Goal: Transaction & Acquisition: Subscribe to service/newsletter

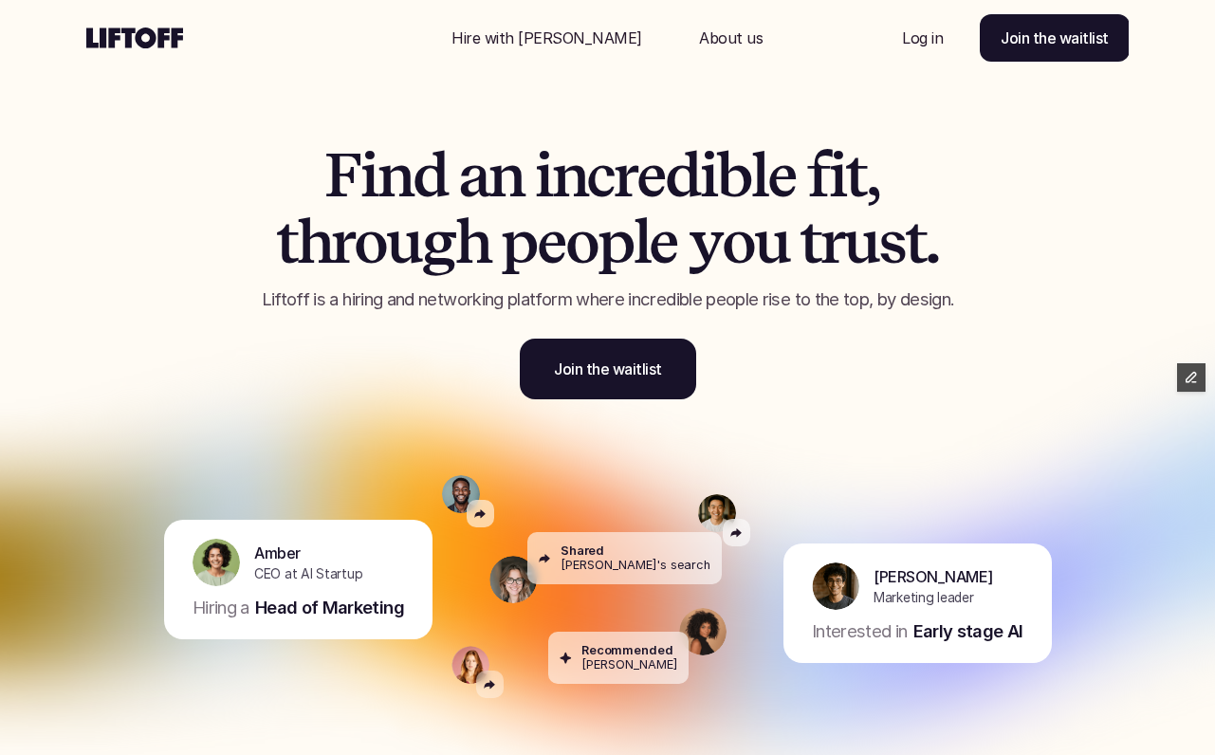
click at [583, 393] on link "Join the waitlist" at bounding box center [608, 369] width 176 height 61
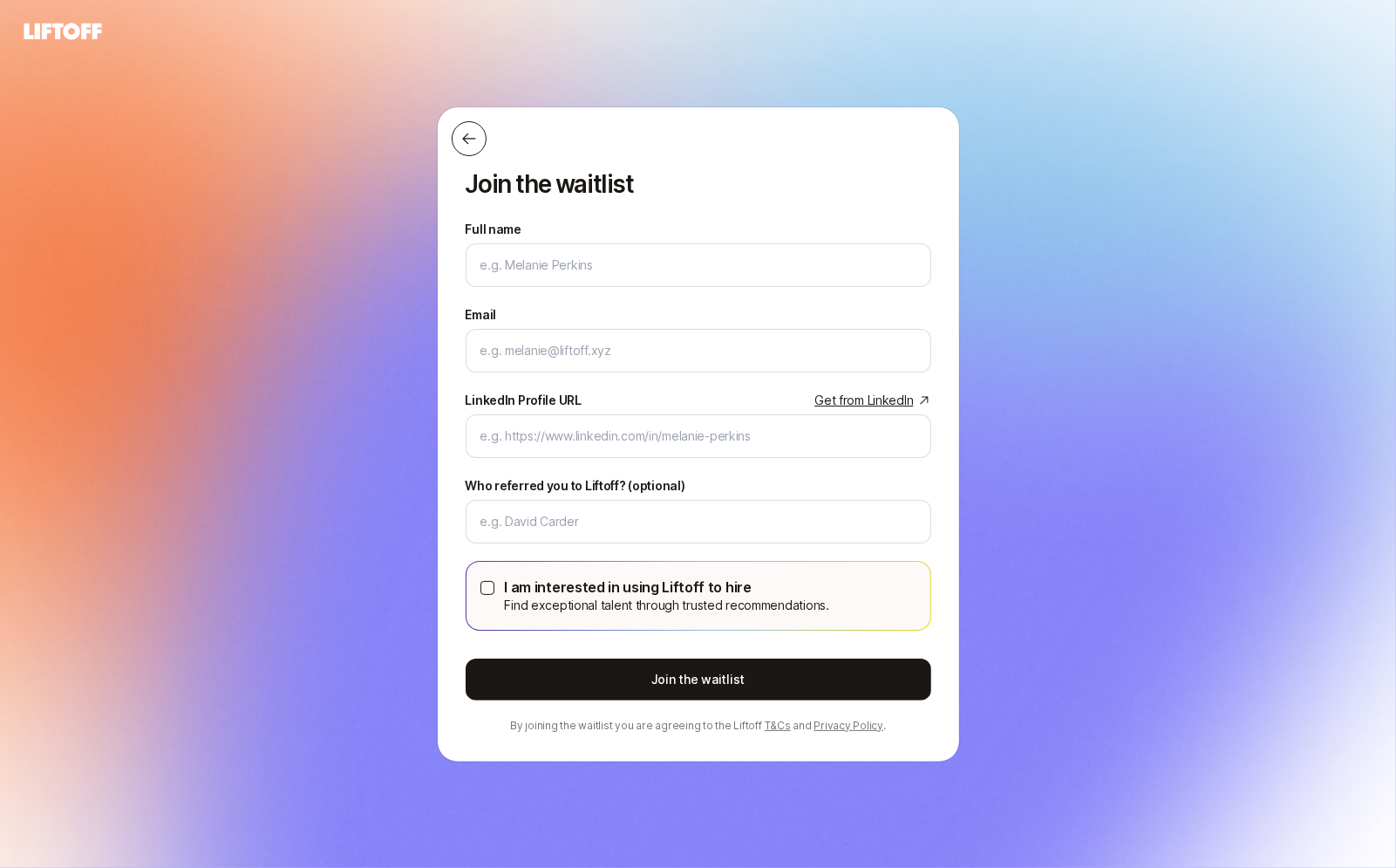
click at [463, 137] on icon at bounding box center [469, 138] width 17 height 17
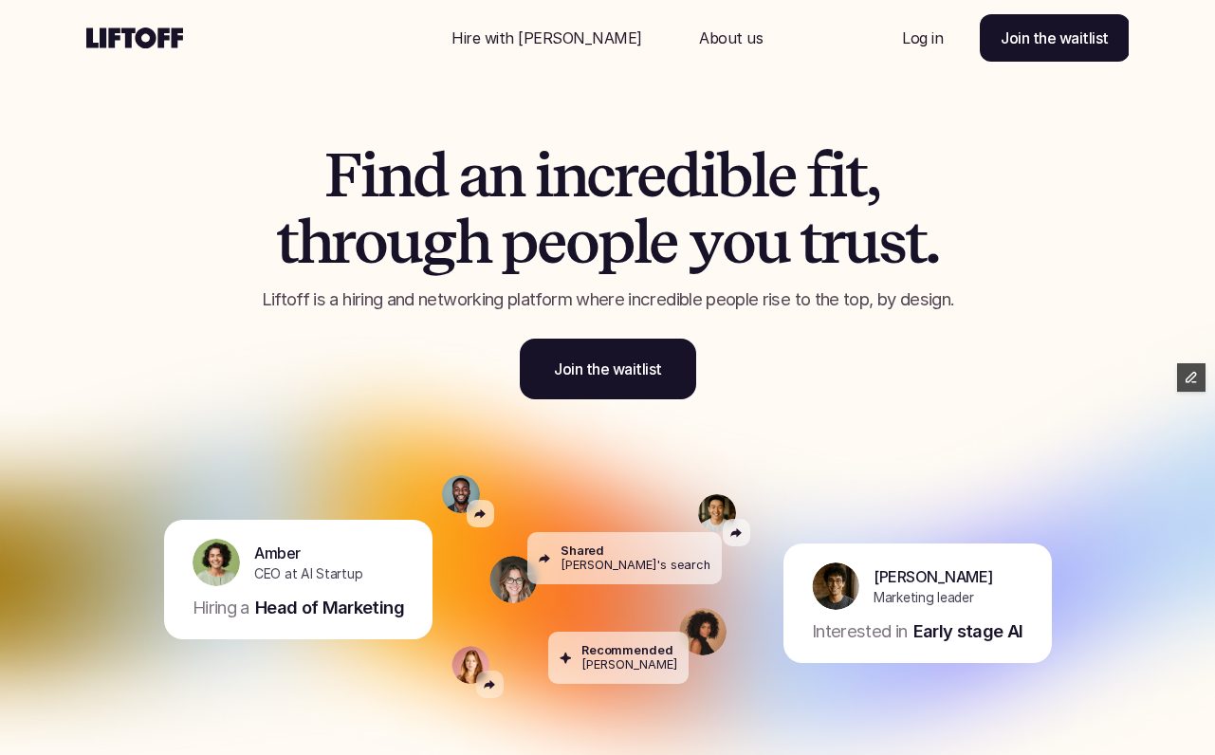
click at [562, 9] on div "Hire with Liftoff About us" at bounding box center [607, 38] width 348 height 76
click at [562, 27] on p "Hire with Liftoff" at bounding box center [546, 38] width 191 height 23
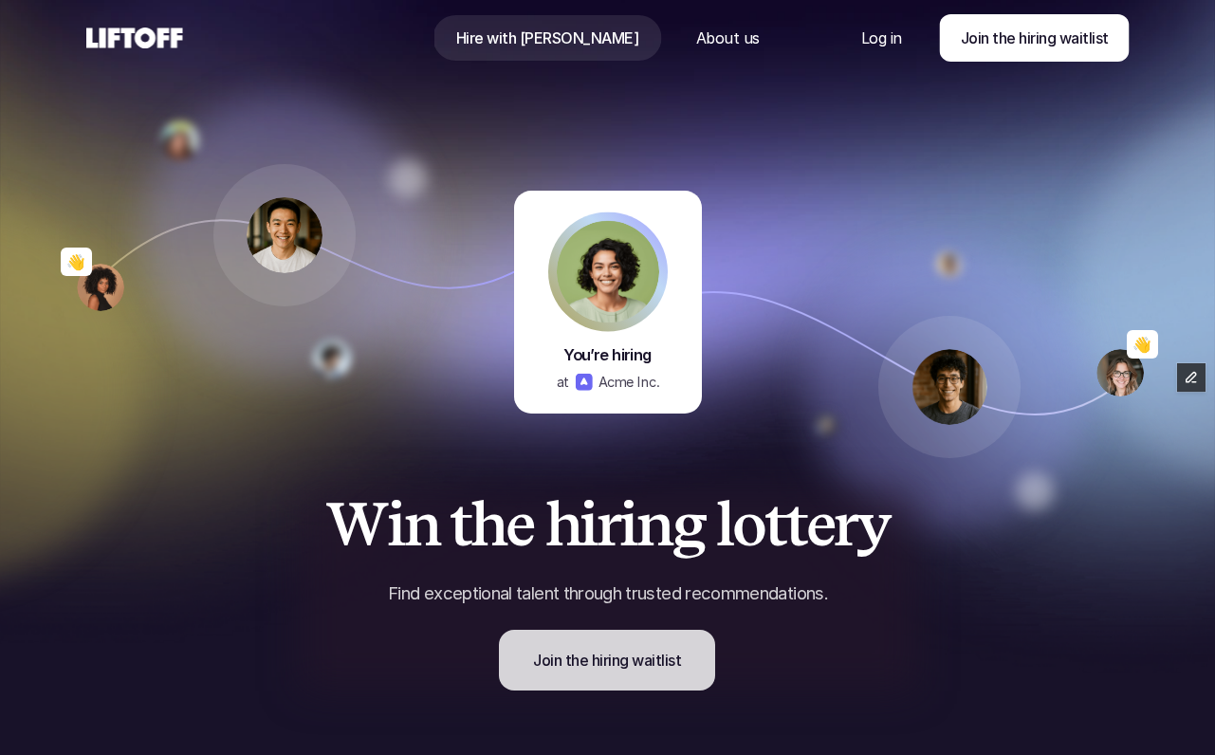
click at [605, 664] on p "Join the hiring waitlist" at bounding box center [607, 660] width 148 height 23
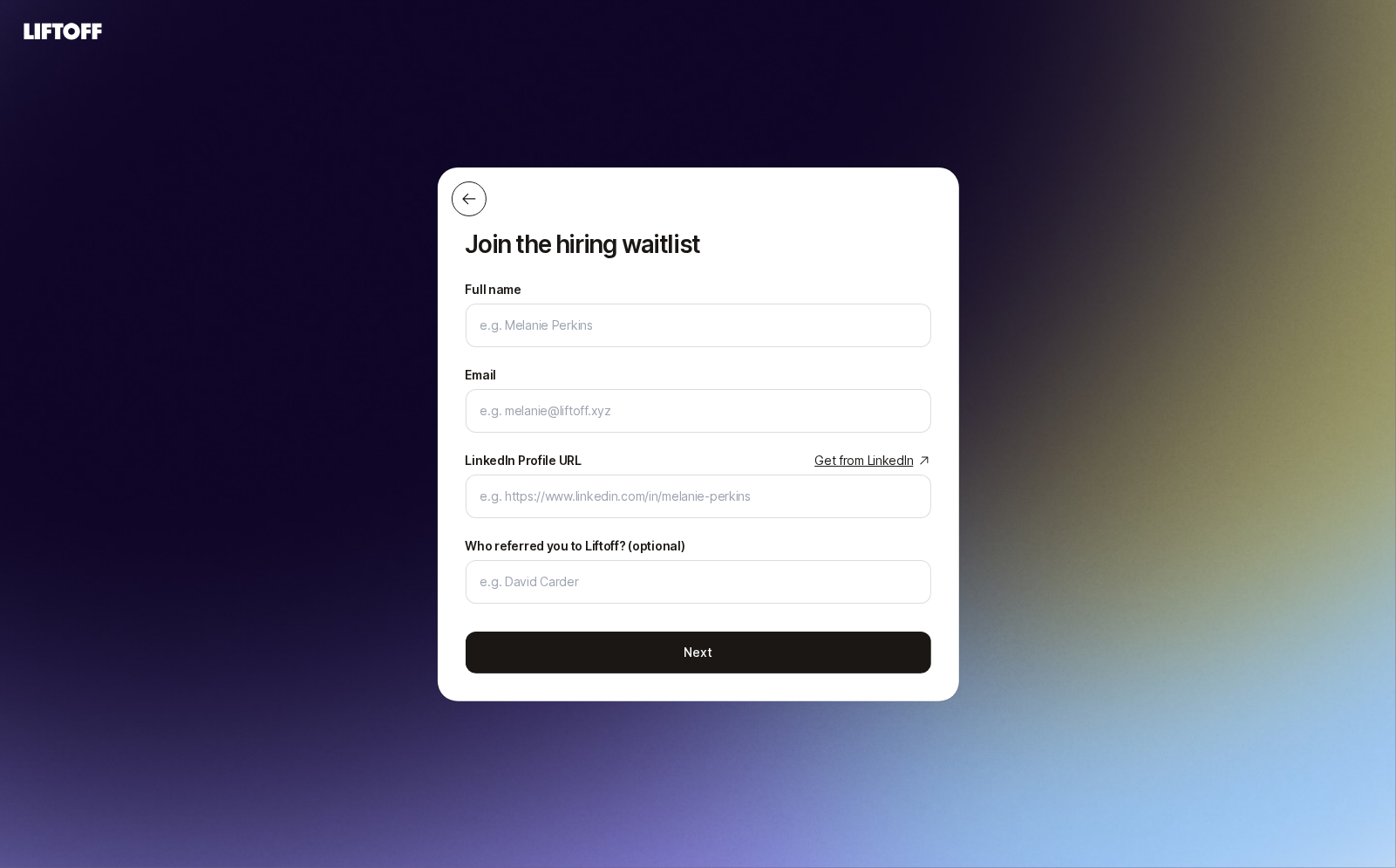
click at [470, 206] on icon at bounding box center [469, 199] width 17 height 17
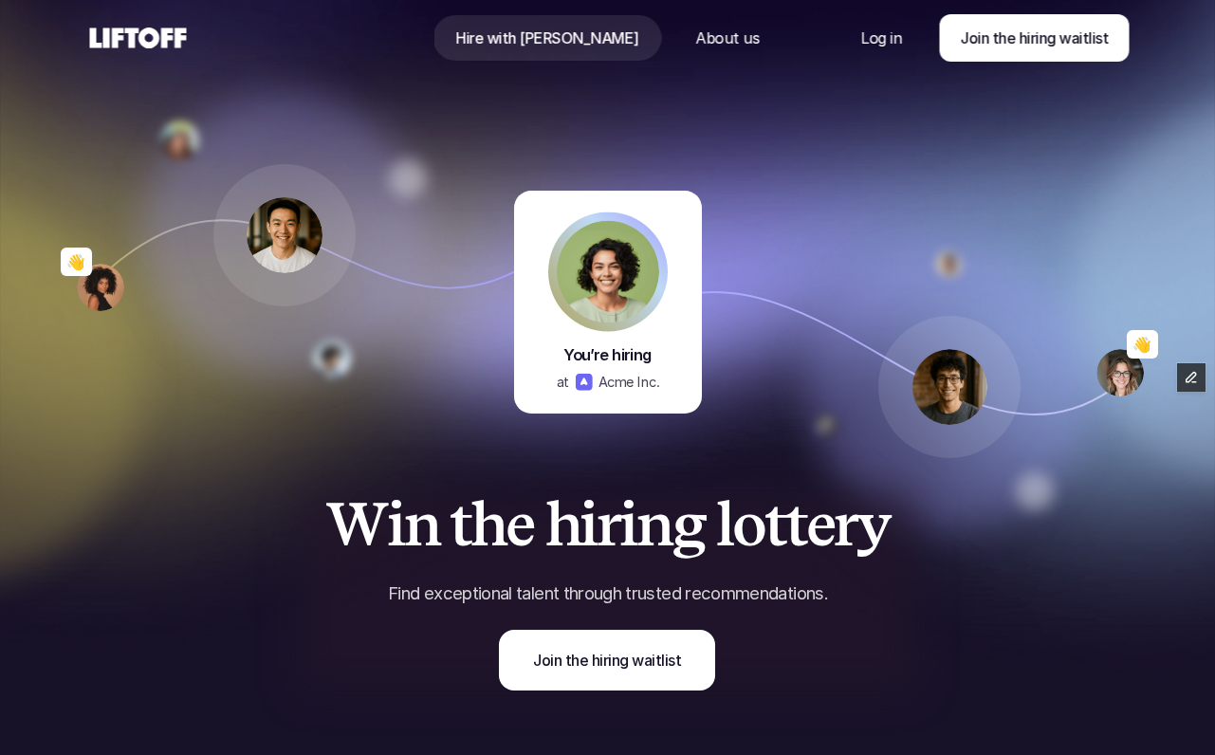
click at [591, 51] on div "Nav Link" at bounding box center [546, 38] width 229 height 46
click at [152, 36] on icon at bounding box center [138, 38] width 104 height 30
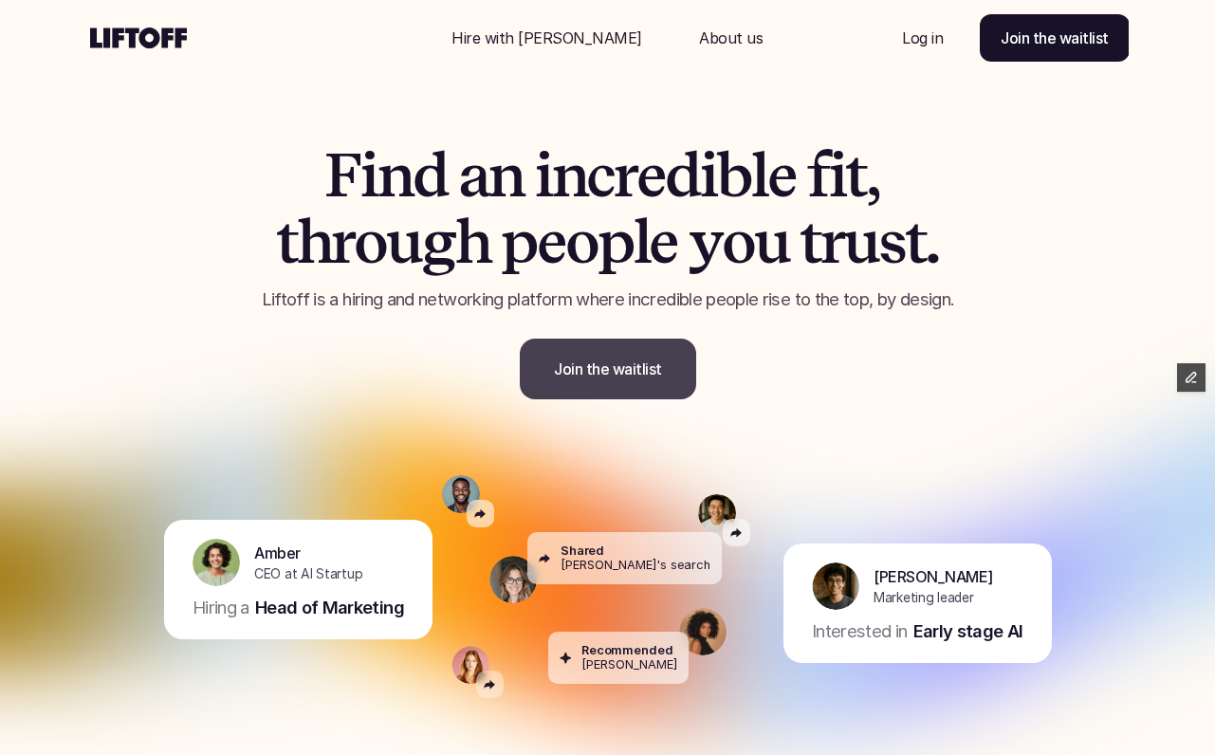
click at [606, 369] on p "Join the waitlist" at bounding box center [608, 369] width 108 height 23
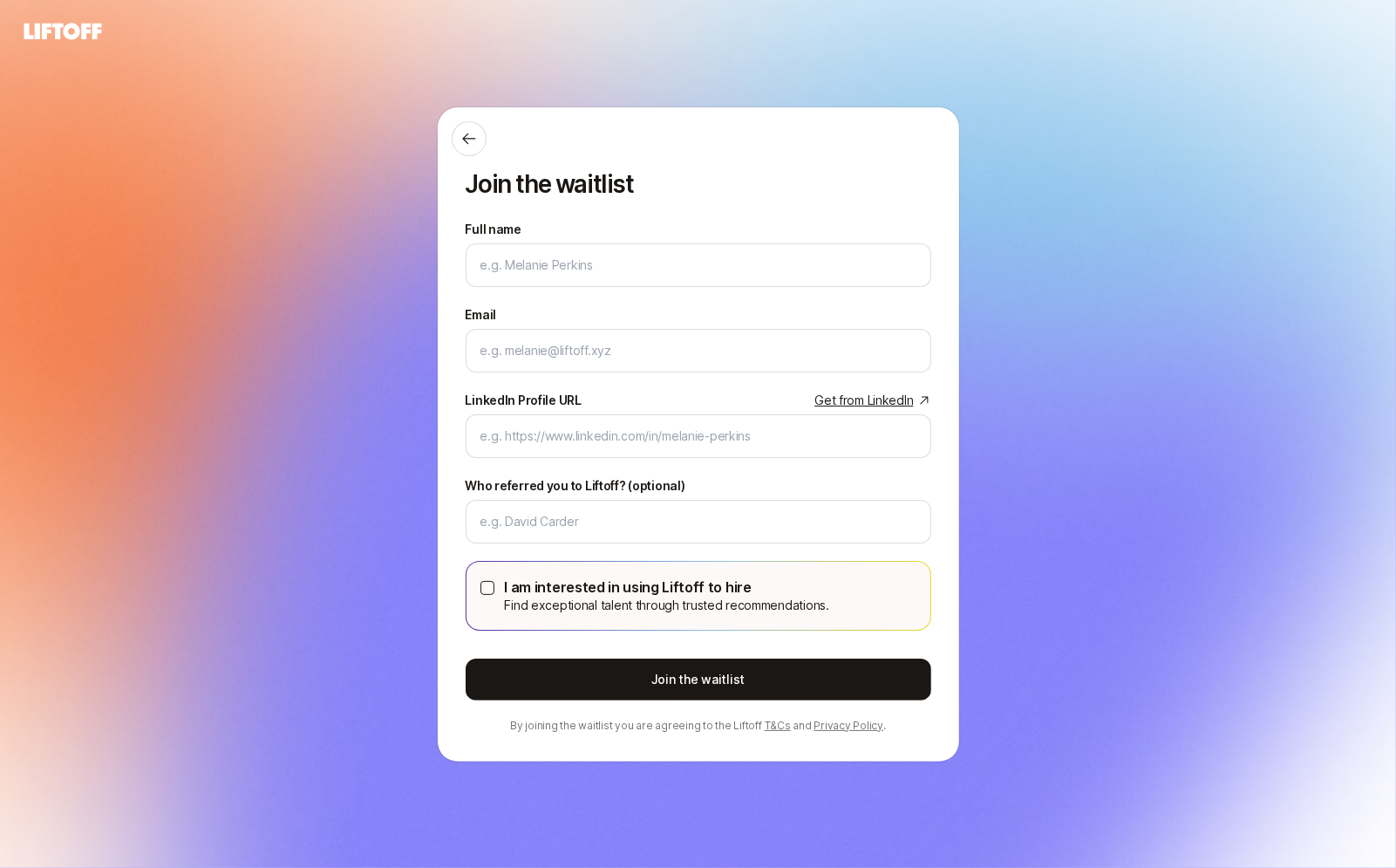
click at [49, 40] on icon at bounding box center [63, 31] width 84 height 25
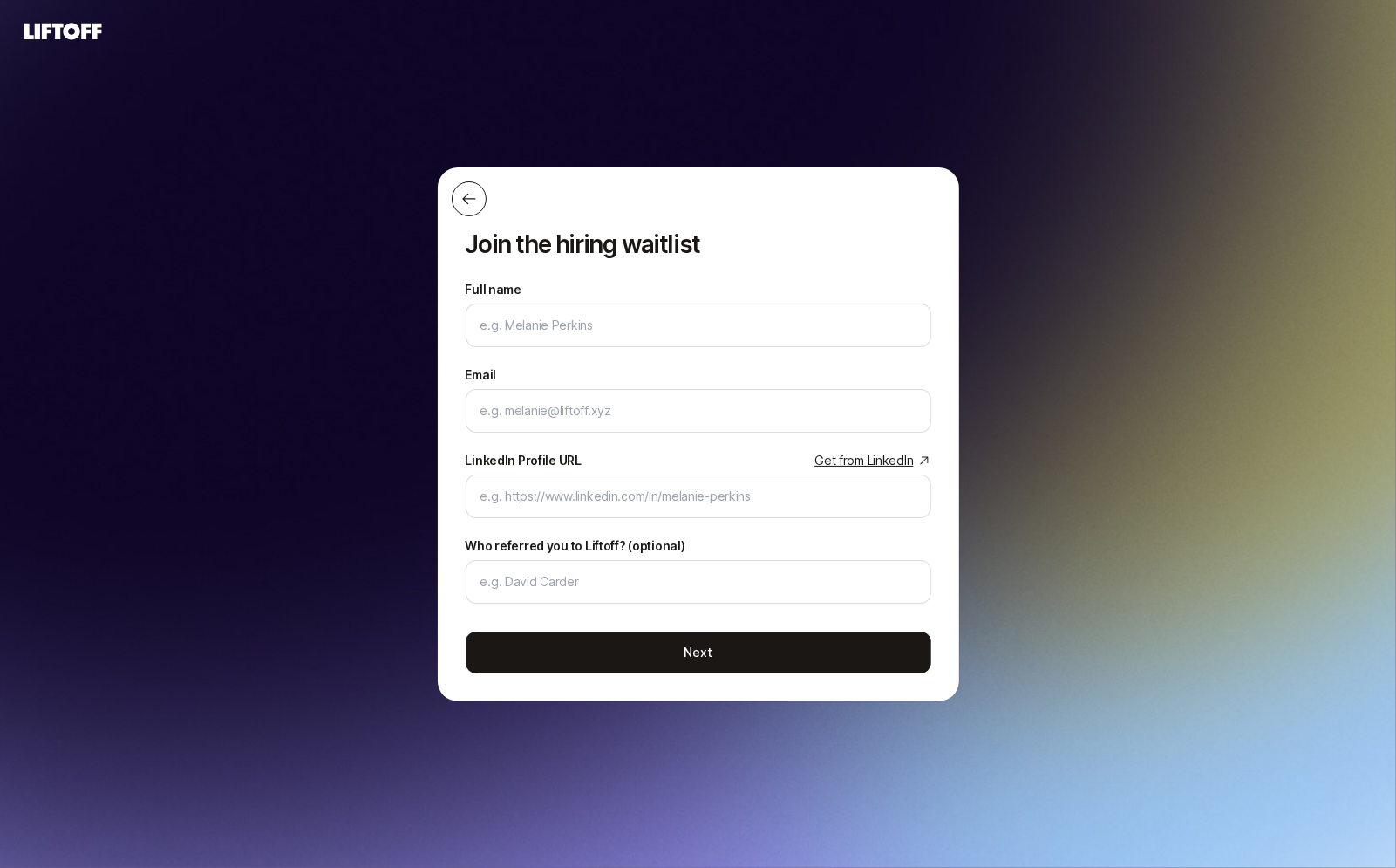
click at [468, 193] on icon at bounding box center [469, 199] width 17 height 17
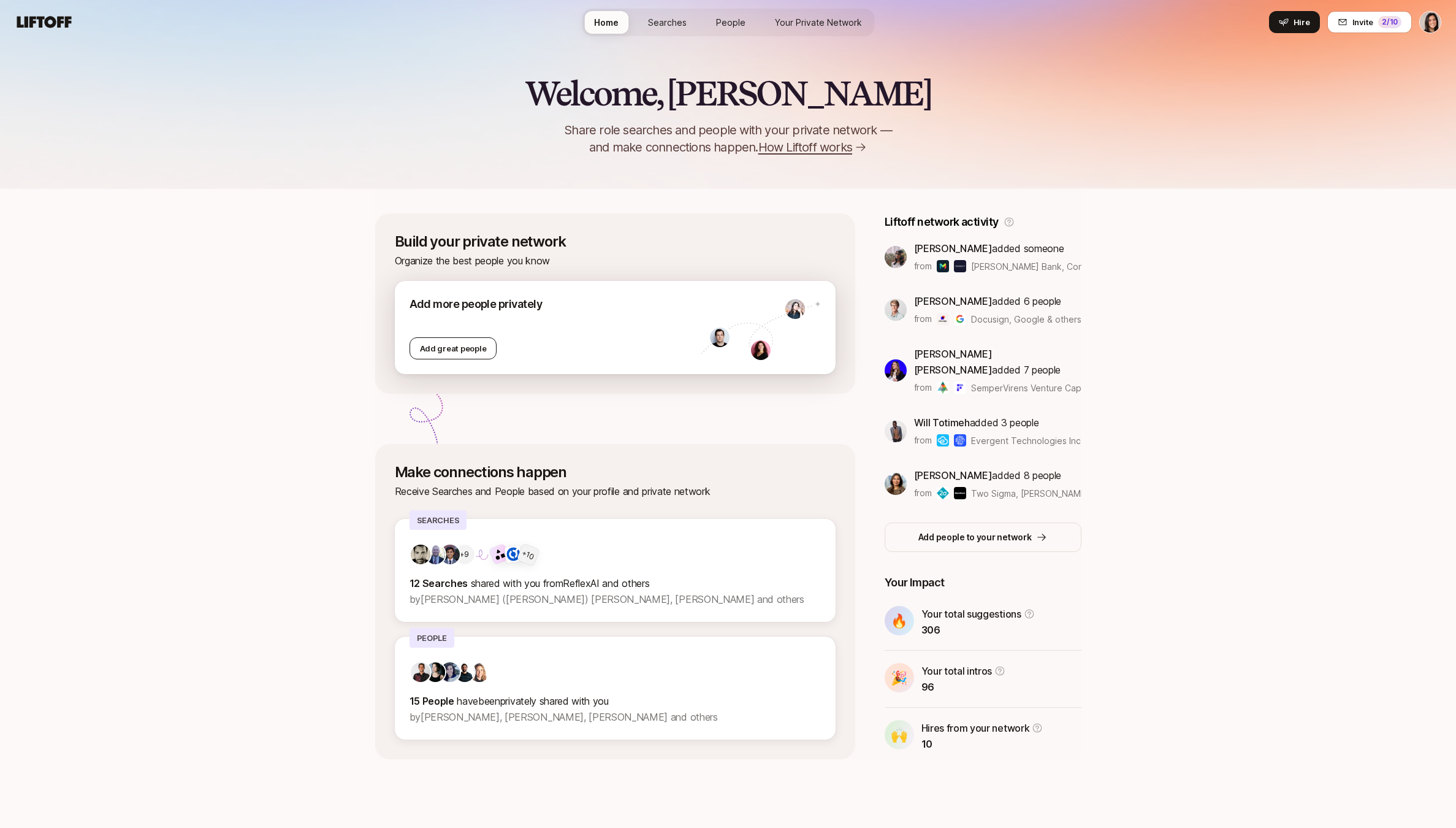
click at [450, 347] on div "Add great people" at bounding box center [453, 349] width 88 height 22
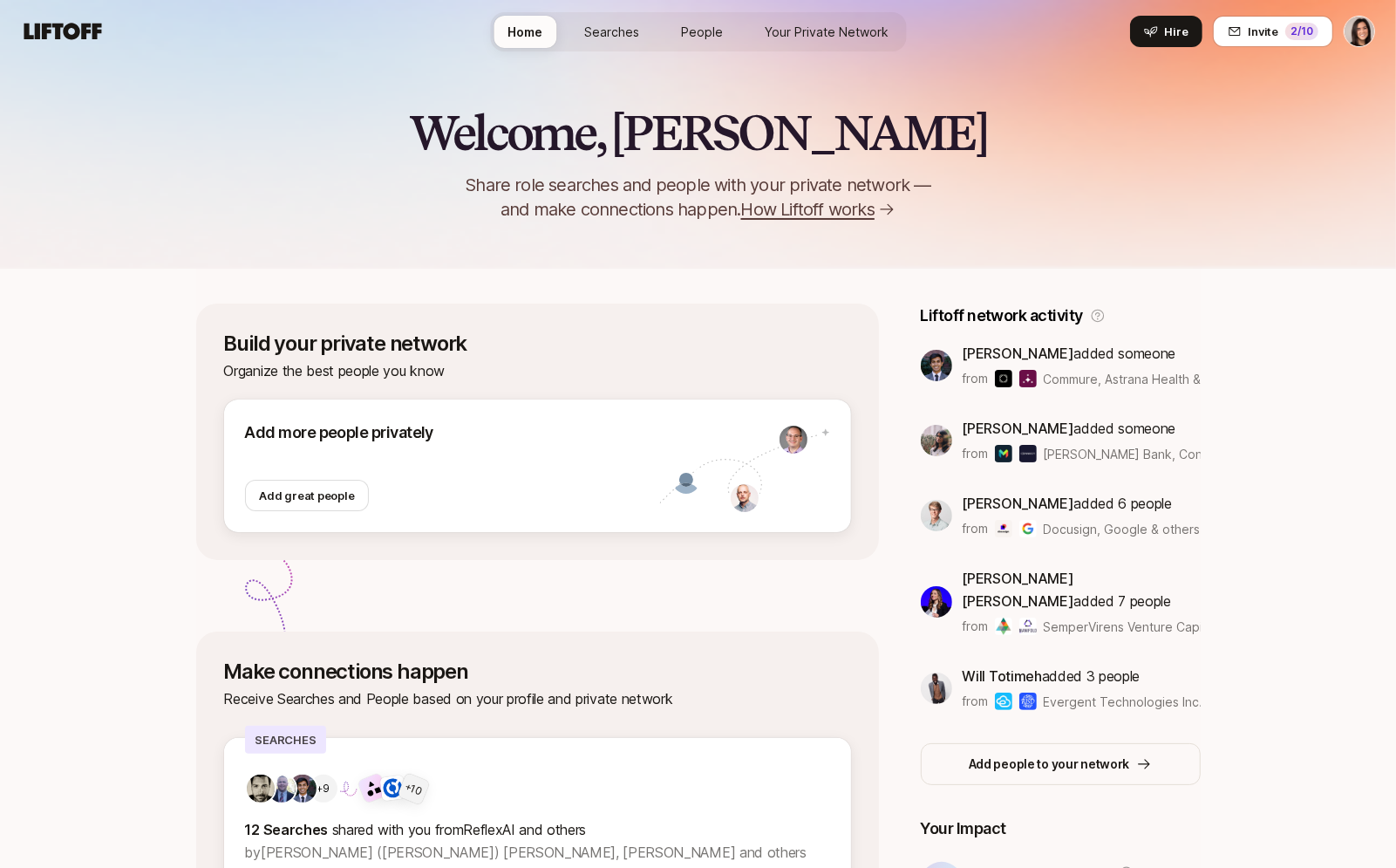
click at [613, 37] on span "Searches" at bounding box center [612, 32] width 55 height 18
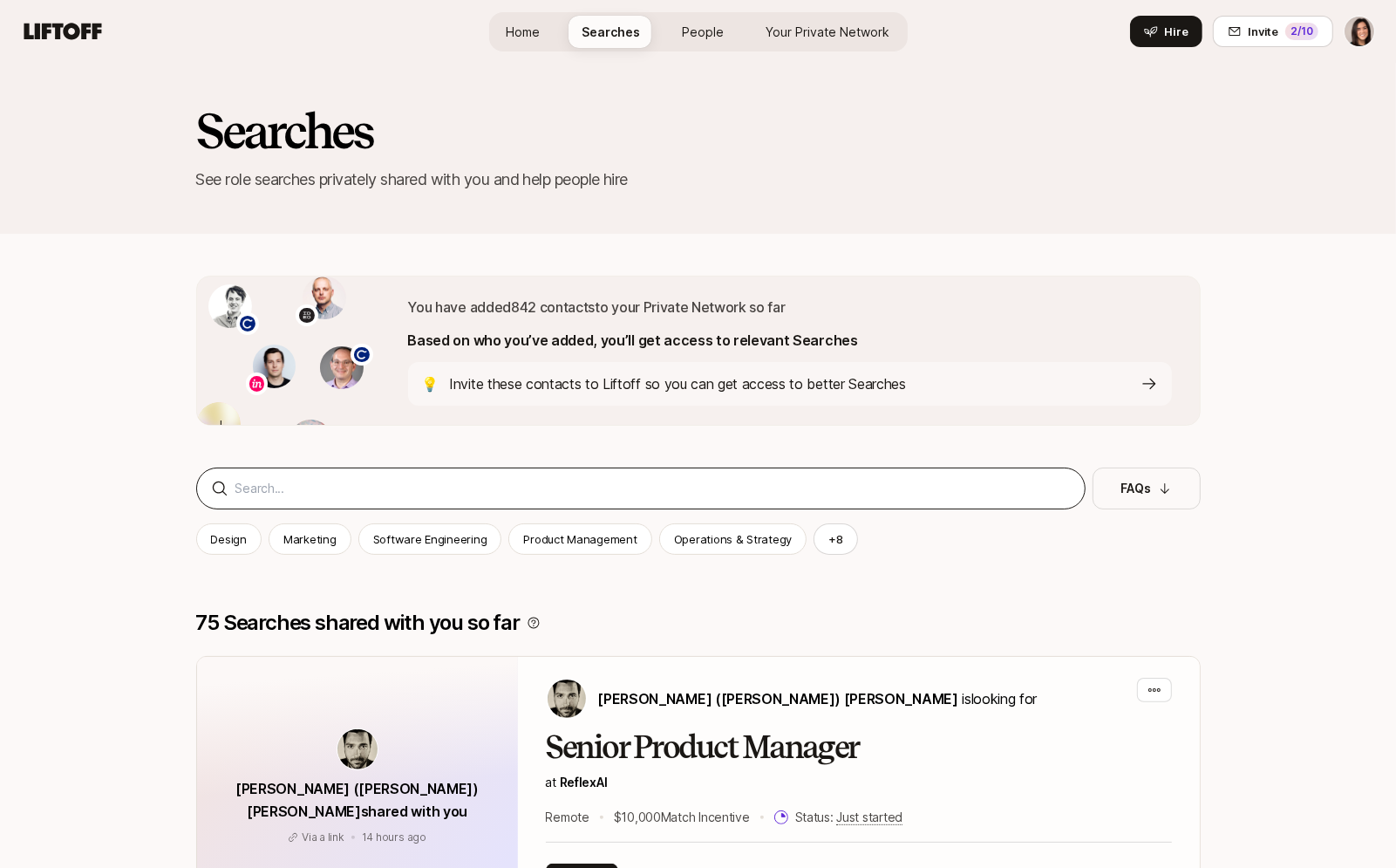
click at [438, 473] on div at bounding box center [640, 488] width 889 height 42
click at [436, 478] on input at bounding box center [653, 488] width 835 height 21
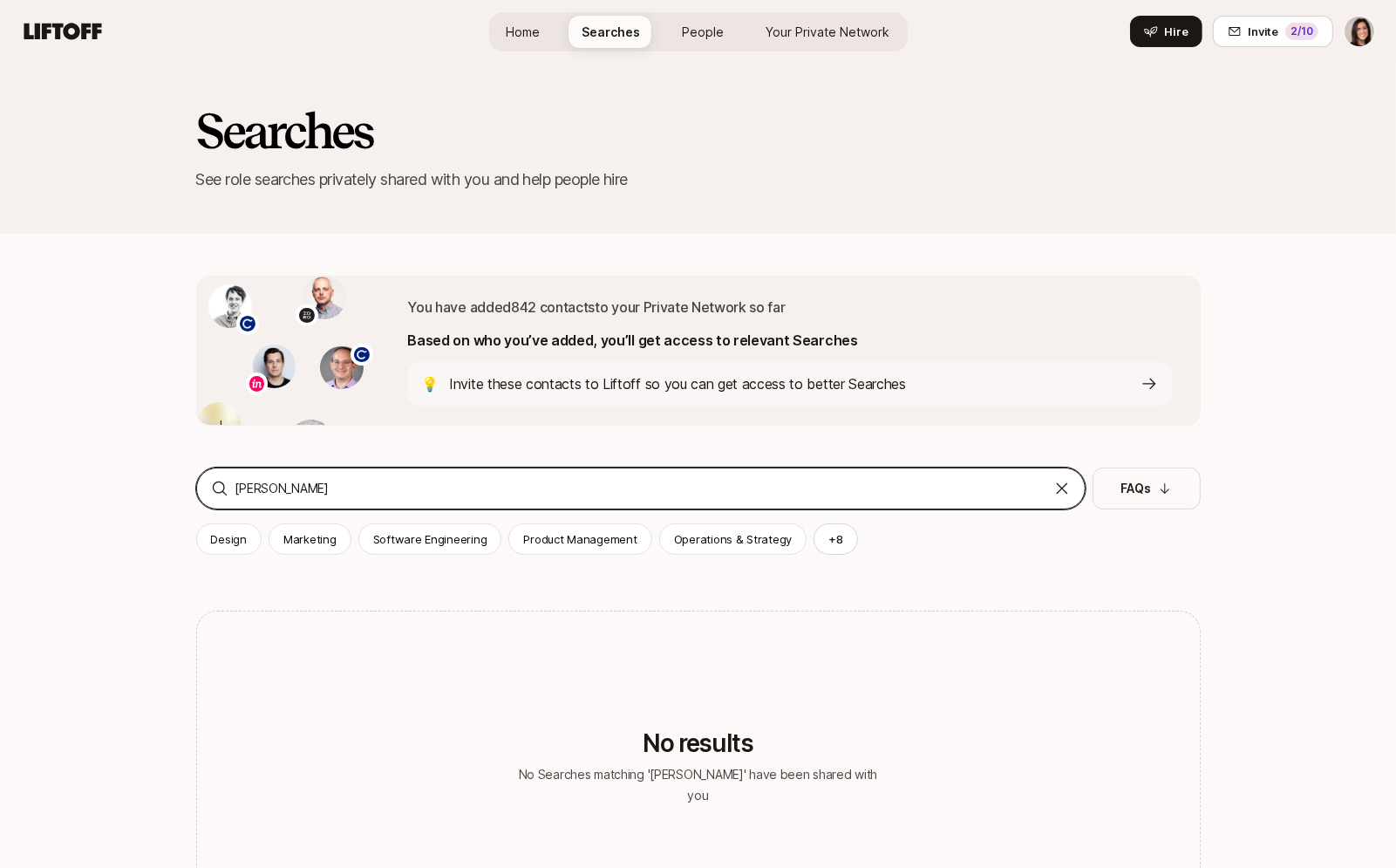
click at [392, 496] on input "nick pattison" at bounding box center [641, 488] width 811 height 21
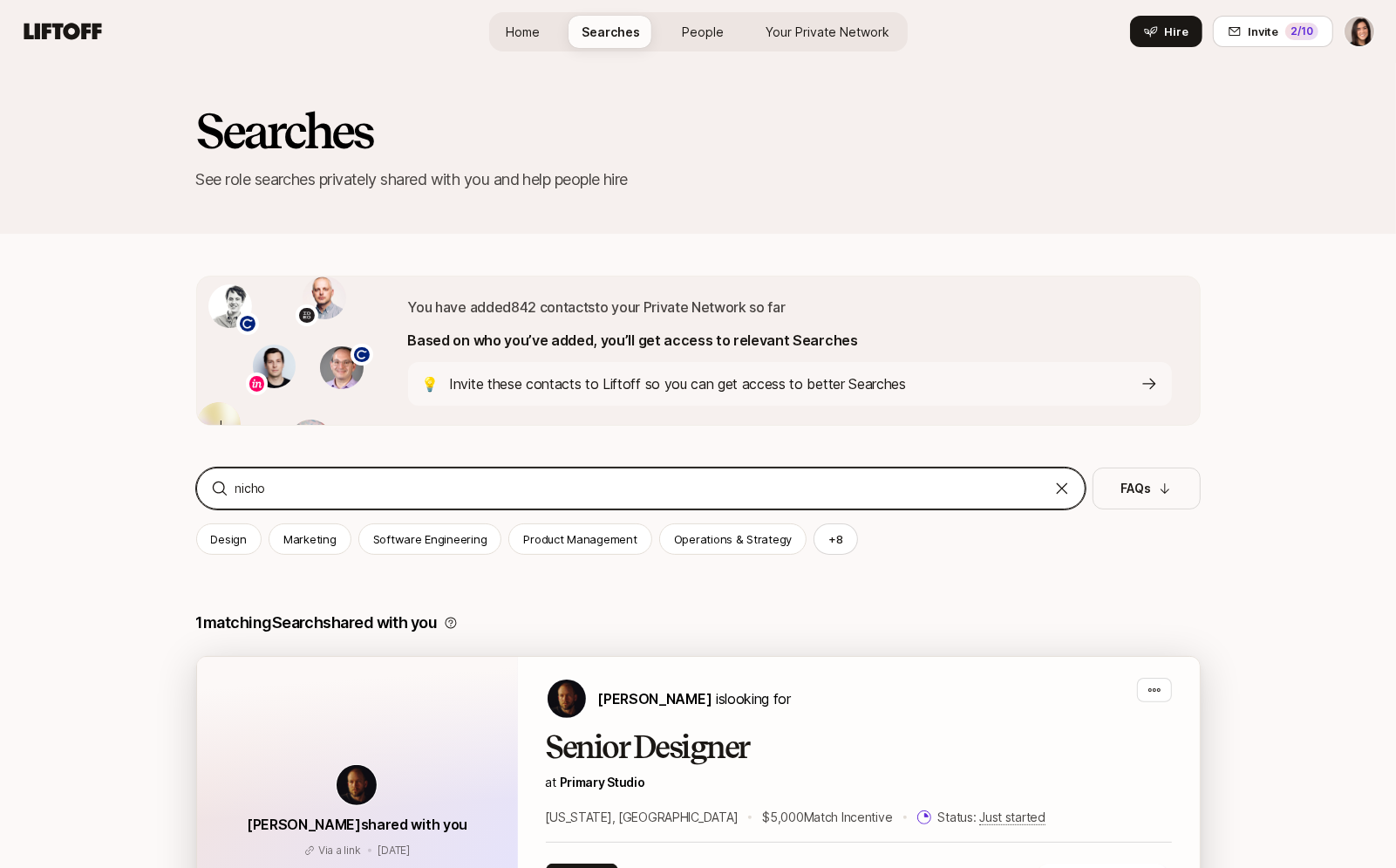
scroll to position [305, 0]
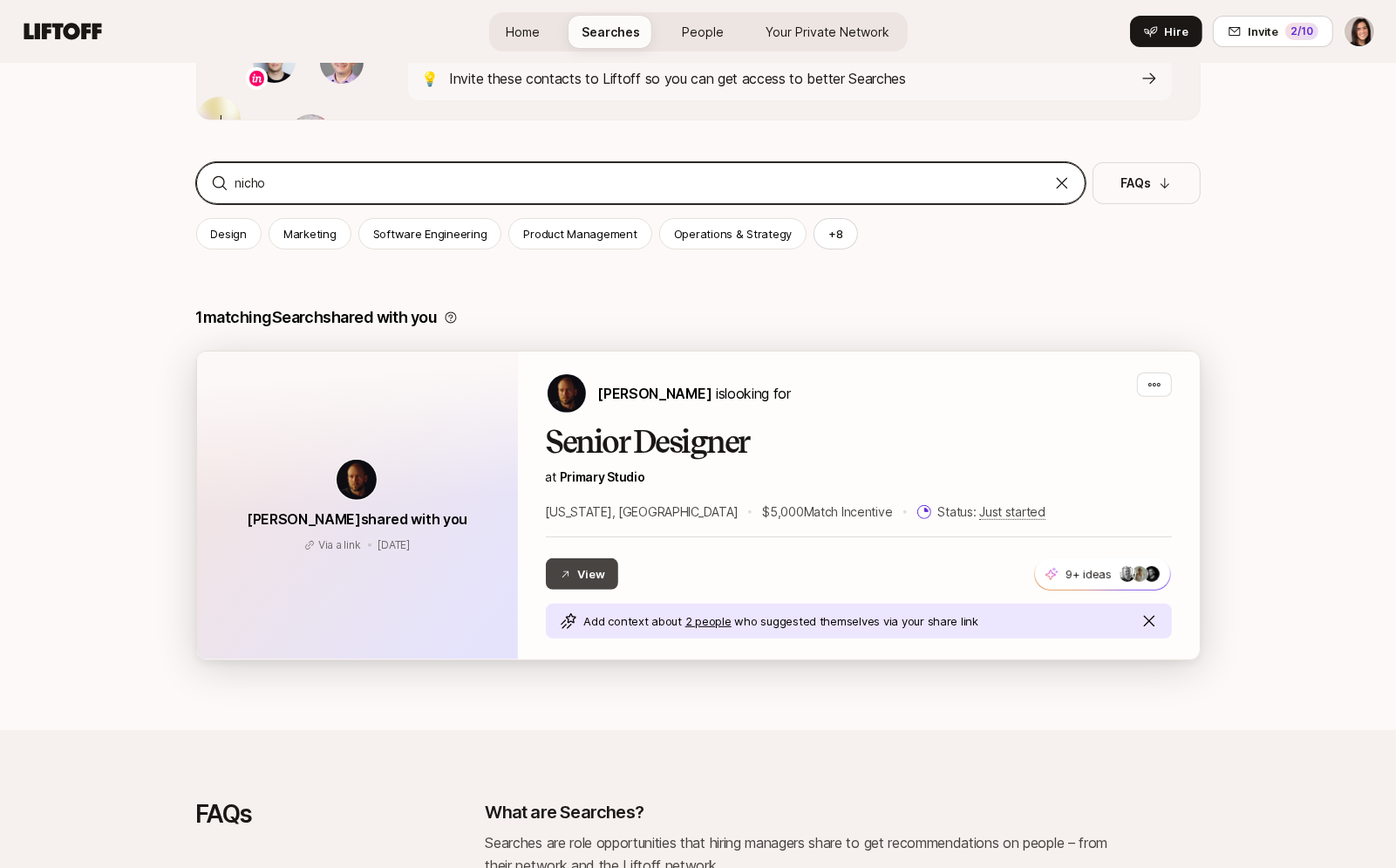
type input "nicho"
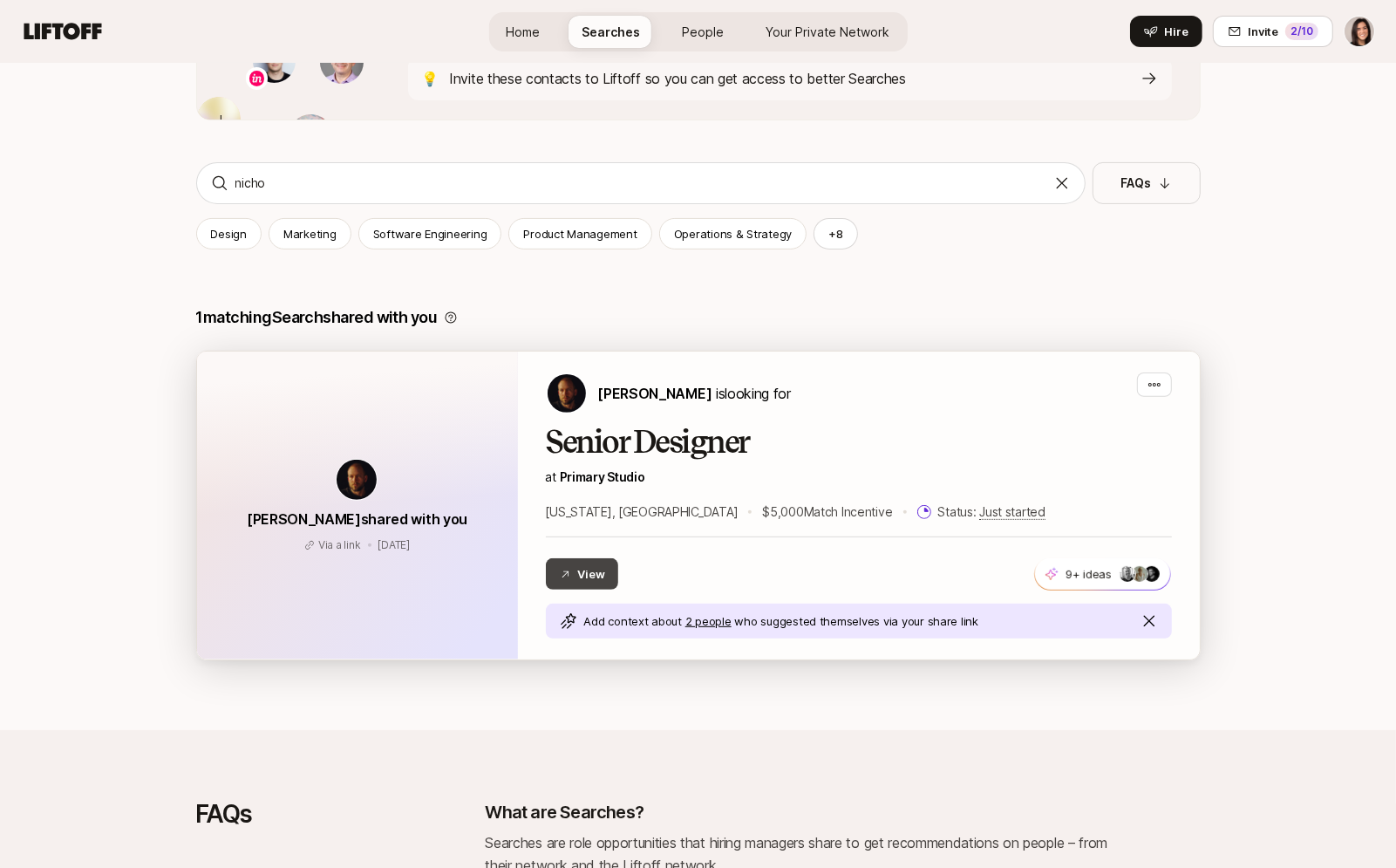
click at [584, 577] on button "View" at bounding box center [583, 574] width 74 height 31
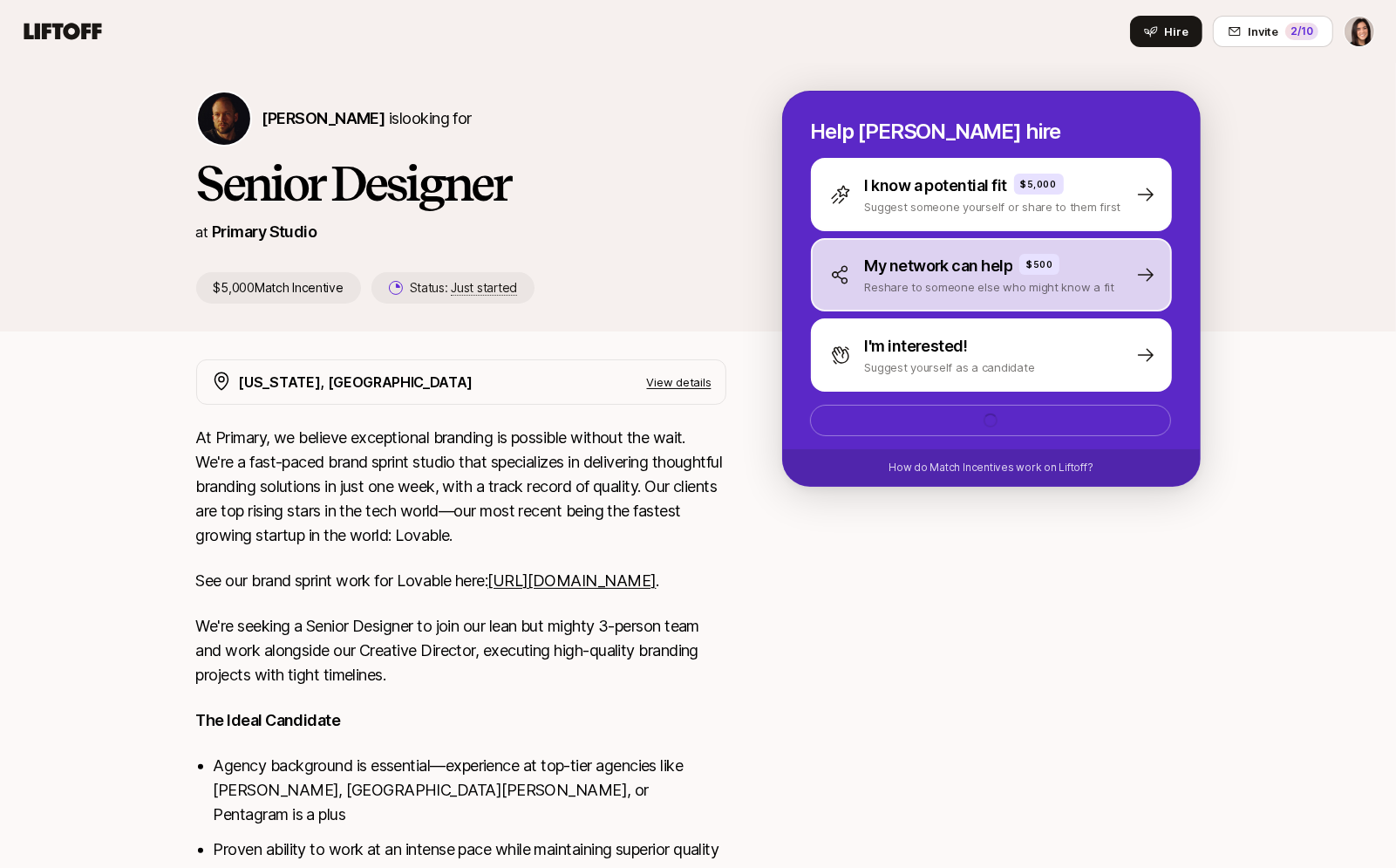
click at [972, 291] on p "Reshare to someone else who might know a fit" at bounding box center [990, 287] width 250 height 17
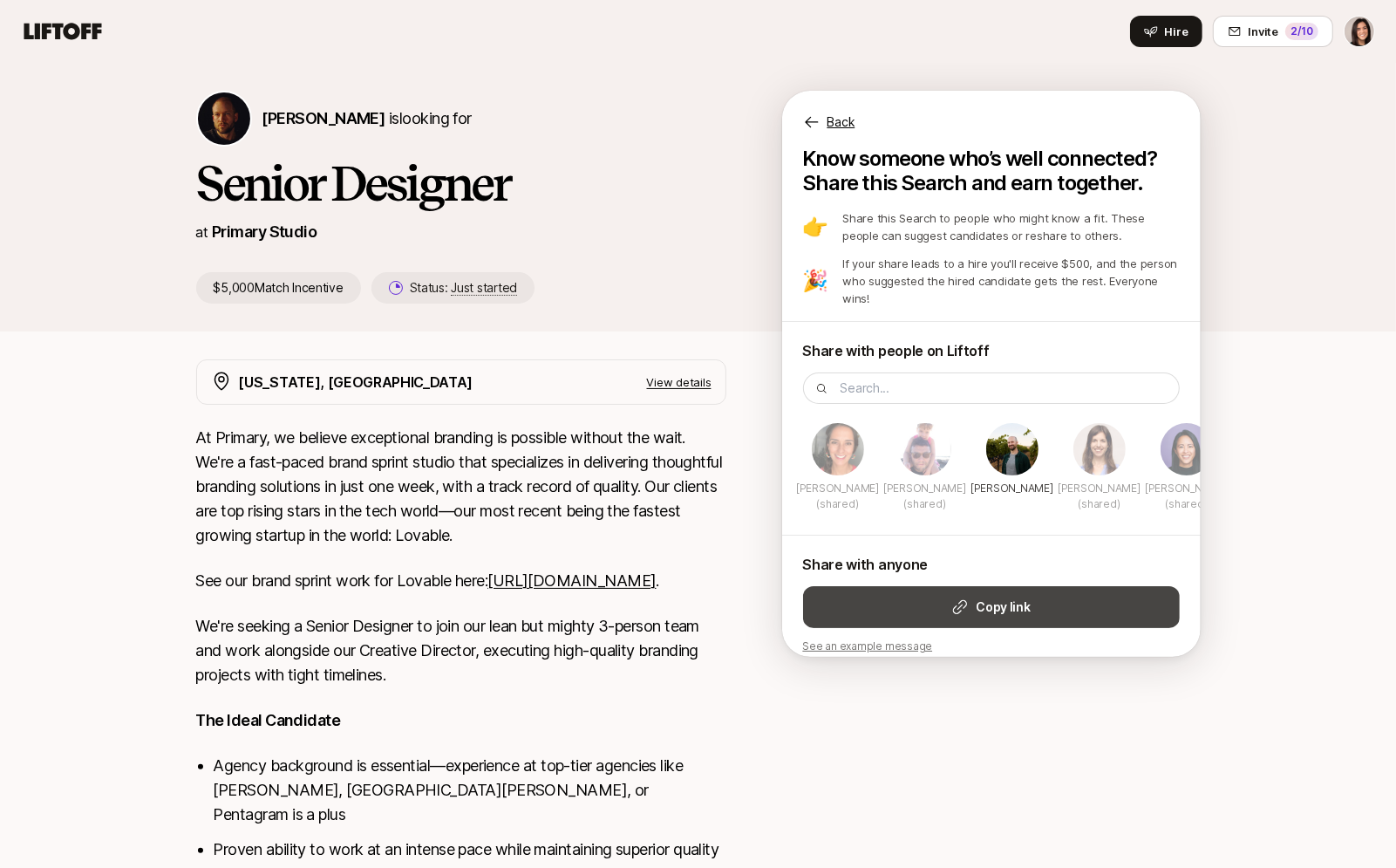
click at [902, 586] on button "Copy link" at bounding box center [991, 607] width 377 height 42
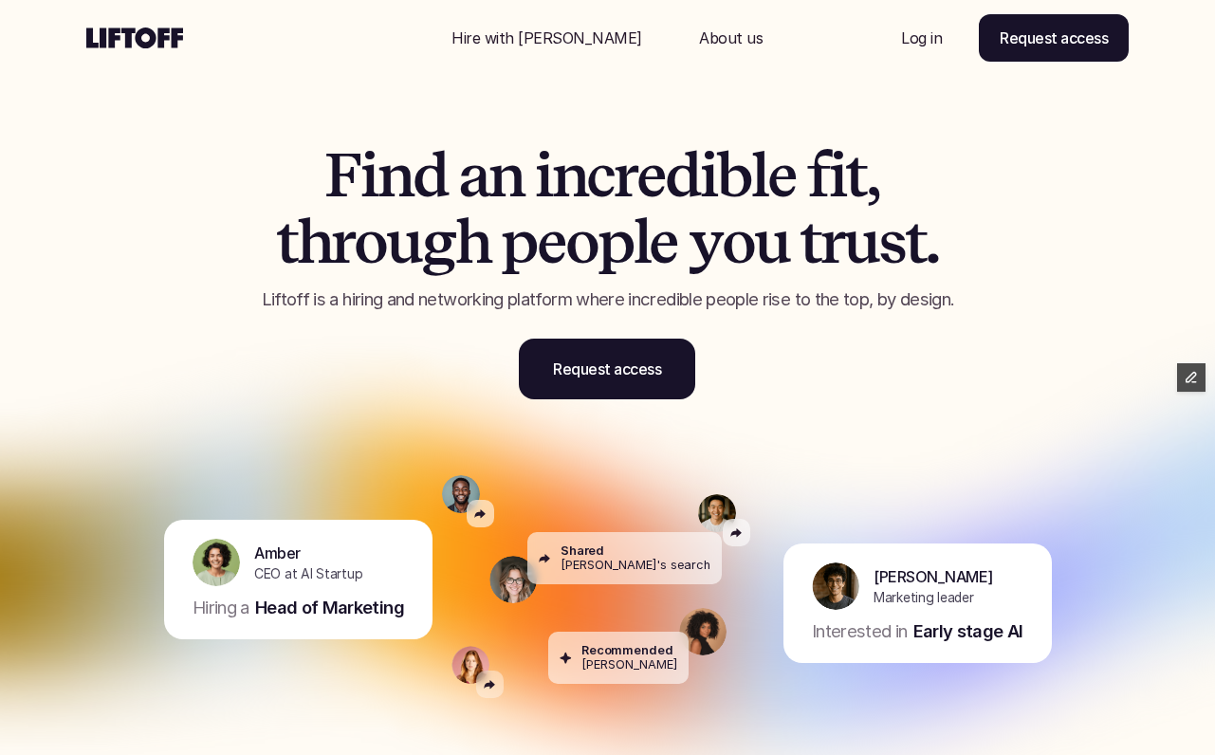
click at [155, 211] on div "F i n d a n i n c r e d i b l e f i t , t h r o u g h p e o p l e y o u t r u s…" at bounding box center [608, 223] width 1138 height 447
click at [620, 372] on p "Request access" at bounding box center [607, 369] width 108 height 23
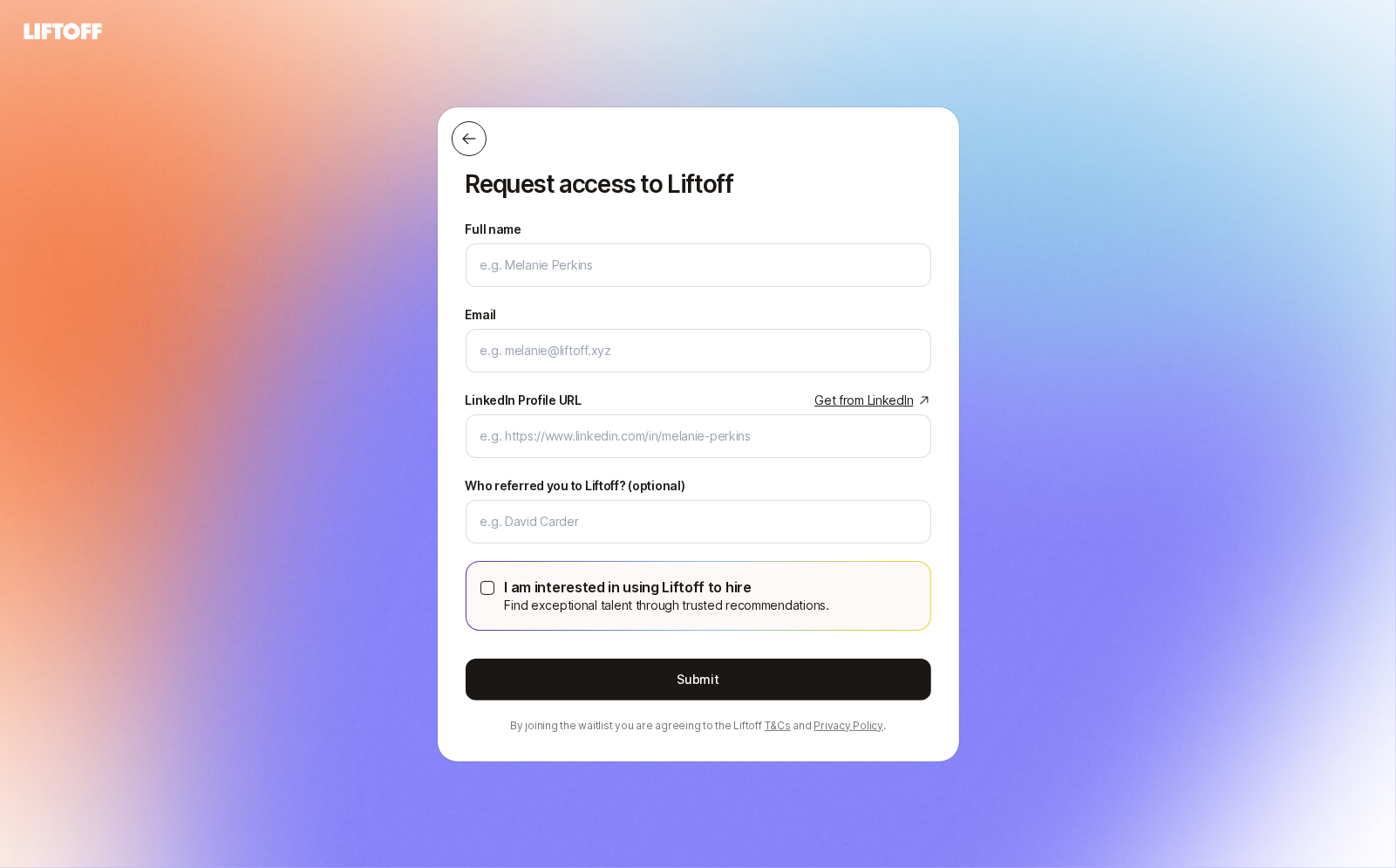
drag, startPoint x: 484, startPoint y: 111, endPoint x: 481, endPoint y: 128, distance: 17.3
click at [484, 117] on div "Request access to Liftoff Full name We'll use as your preferred name. Change Pr…" at bounding box center [698, 434] width 521 height 654
click at [481, 128] on button at bounding box center [469, 139] width 35 height 35
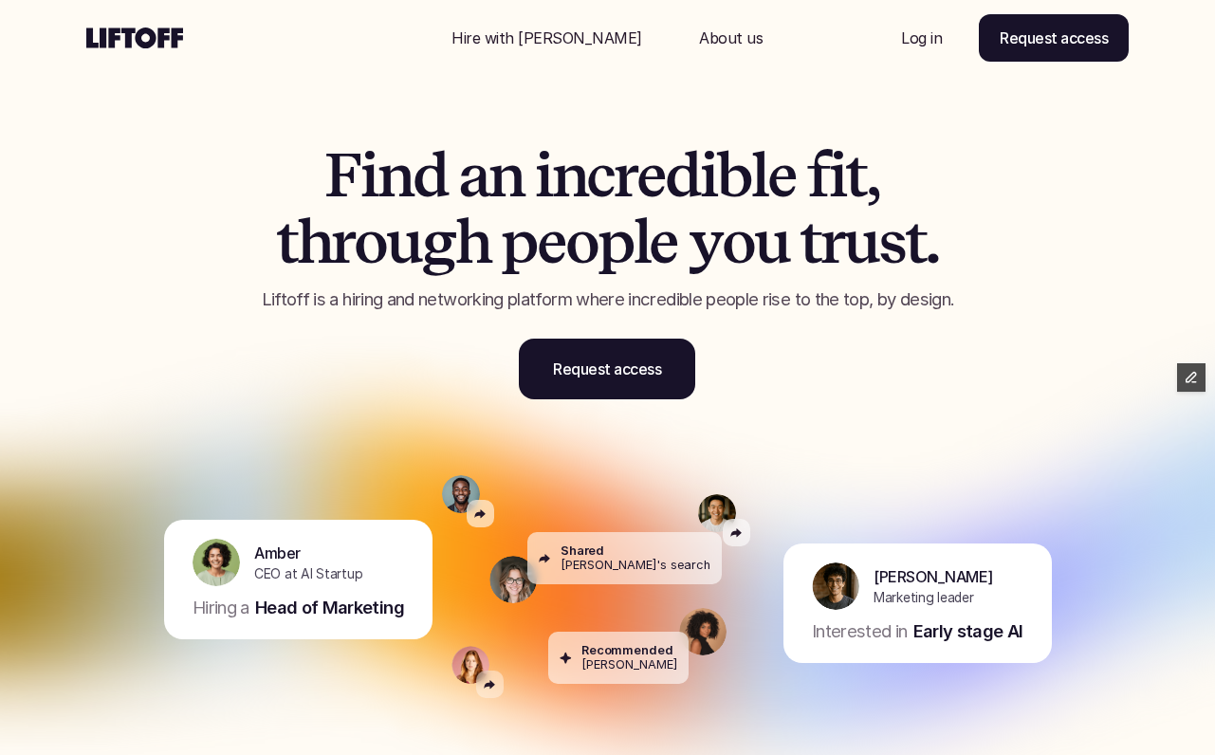
click at [565, 29] on p "Hire with Liftoff" at bounding box center [546, 38] width 191 height 23
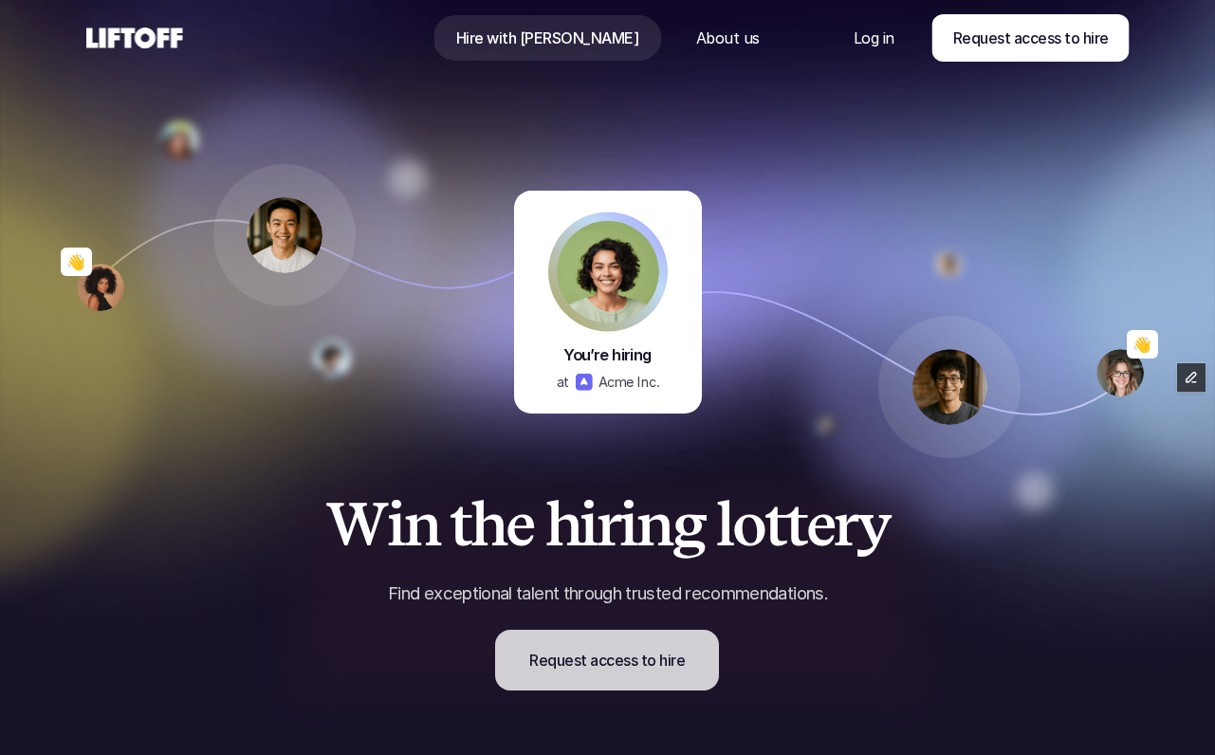
click at [567, 681] on link "Request access to hire" at bounding box center [607, 660] width 224 height 61
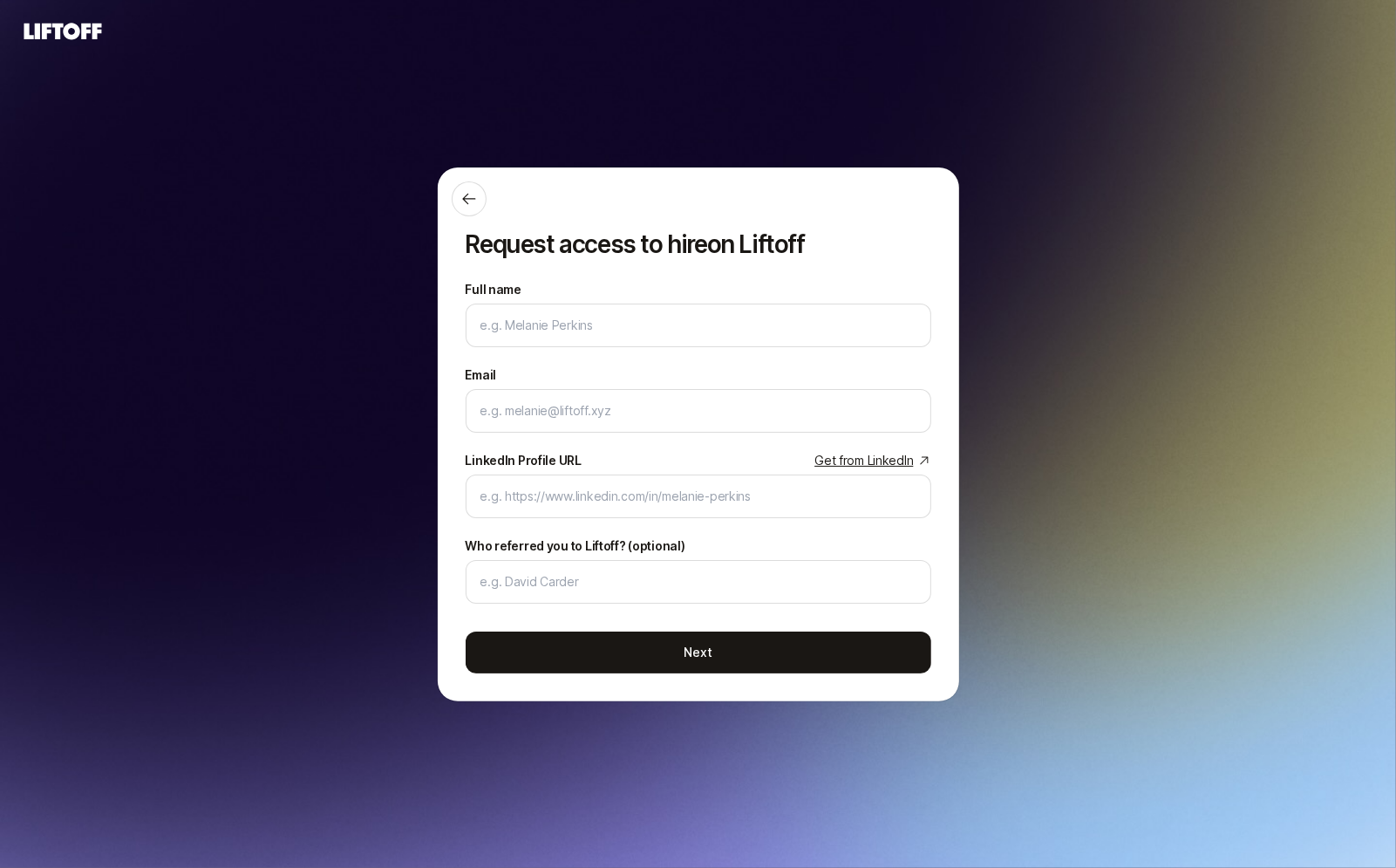
click at [78, 43] on div "Request access to hire on Liftoff Full name We'll use as your preferred name. C…" at bounding box center [698, 434] width 1396 height 868
click at [75, 39] on icon at bounding box center [63, 31] width 77 height 17
